Goal: Find specific fact

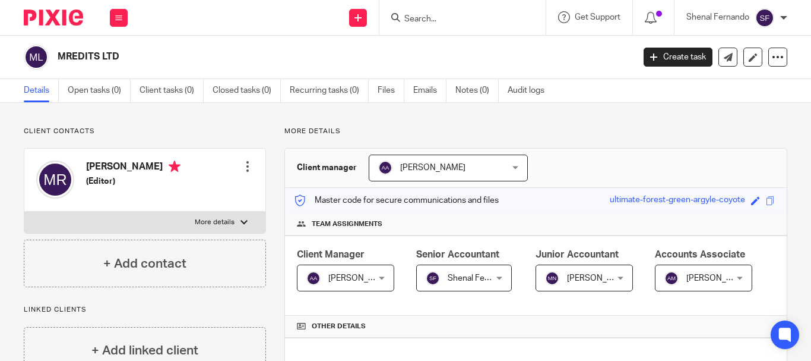
click at [451, 23] on input "Search" at bounding box center [456, 19] width 107 height 11
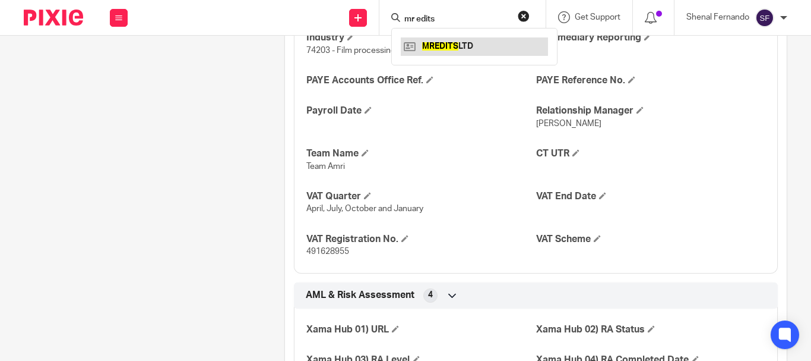
type input "mr edits"
click at [455, 49] on link at bounding box center [474, 46] width 147 height 18
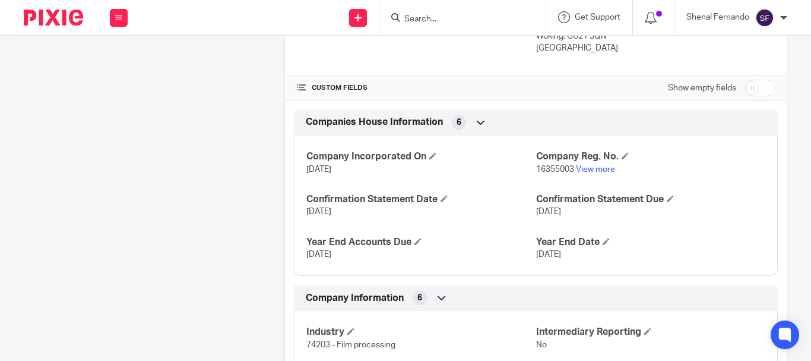
click at [746, 96] on input "checkbox" at bounding box center [760, 88] width 30 height 17
checkbox input "true"
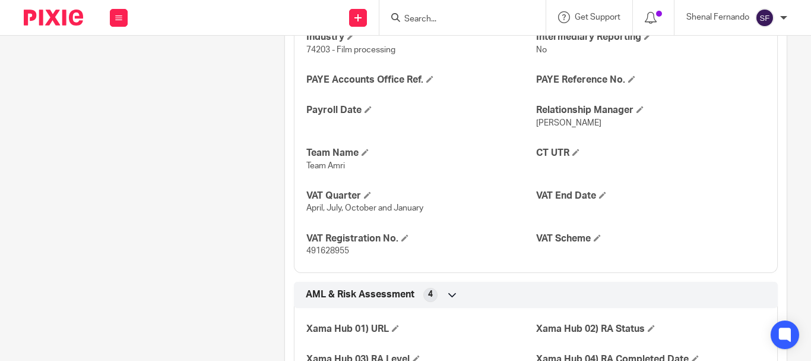
scroll to position [891, 0]
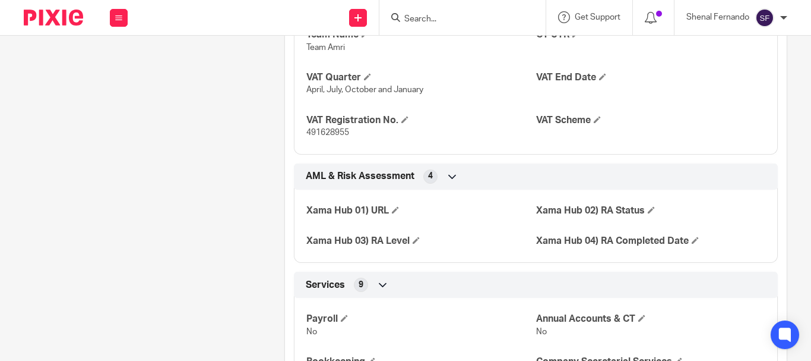
click at [337, 137] on span "491628955" at bounding box center [327, 132] width 43 height 8
copy span "491628955"
